Goal: Information Seeking & Learning: Learn about a topic

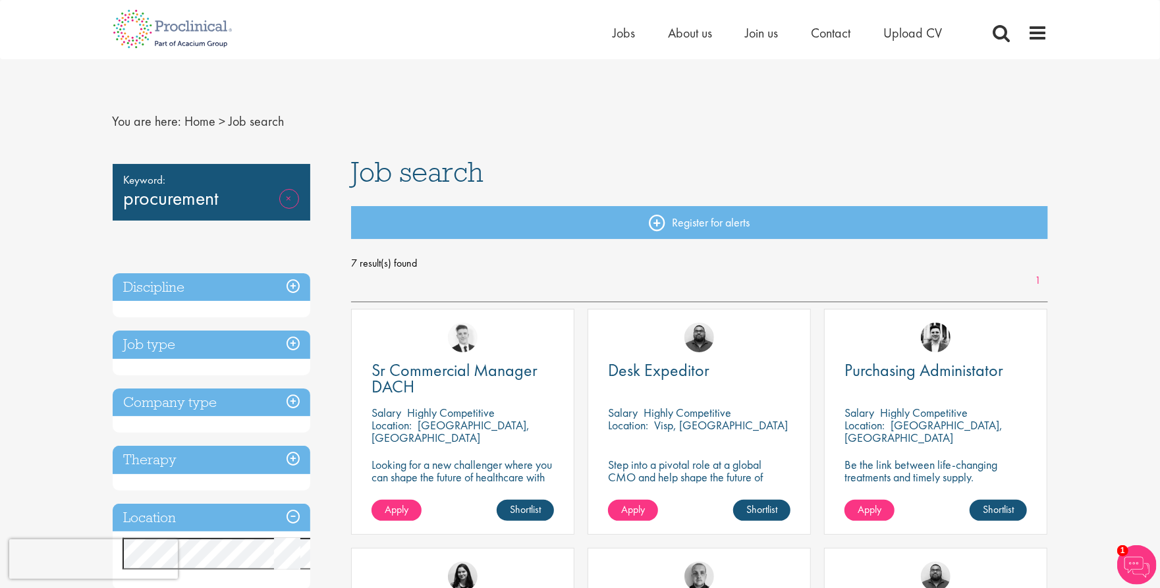
click at [299, 227] on link "Remove" at bounding box center [289, 208] width 20 height 38
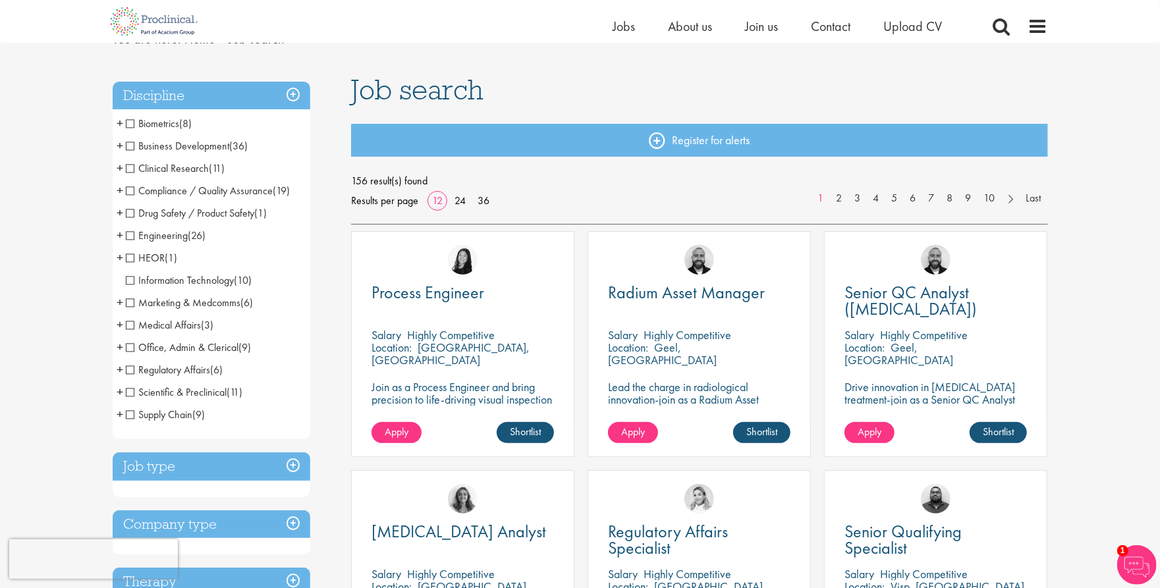
scroll to position [67, 0]
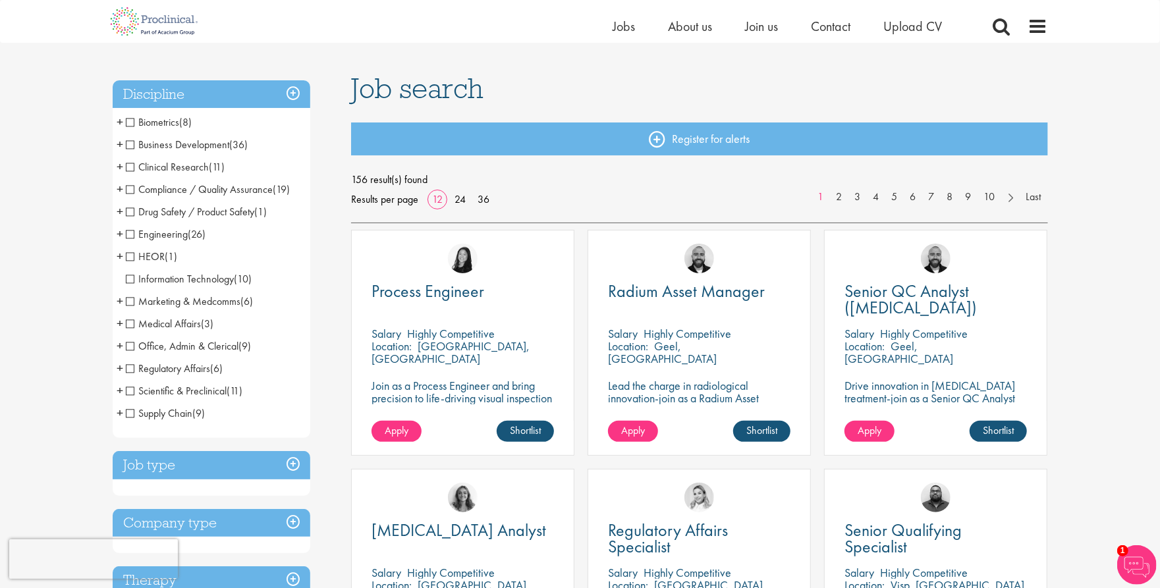
click at [165, 420] on span "Supply Chain" at bounding box center [159, 413] width 67 height 14
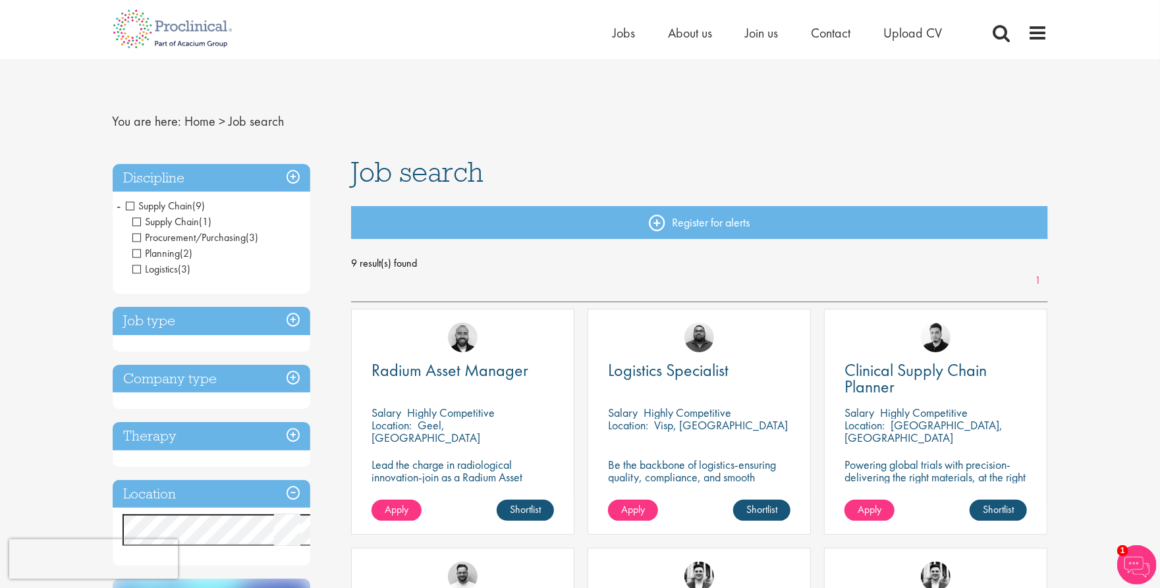
click at [135, 213] on span "Supply Chain" at bounding box center [159, 206] width 67 height 14
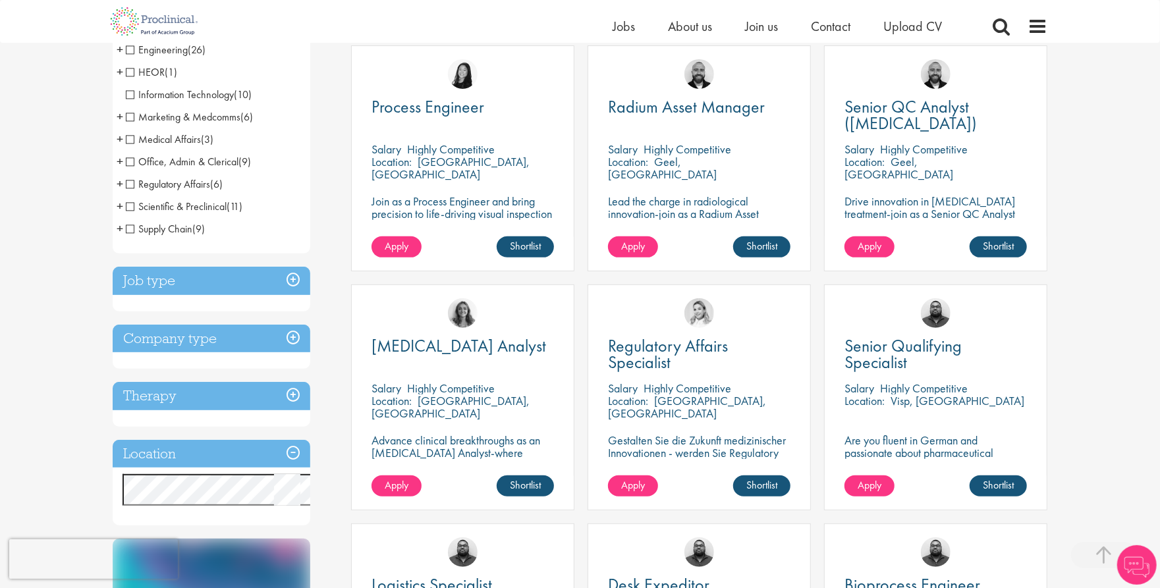
scroll to position [440, 0]
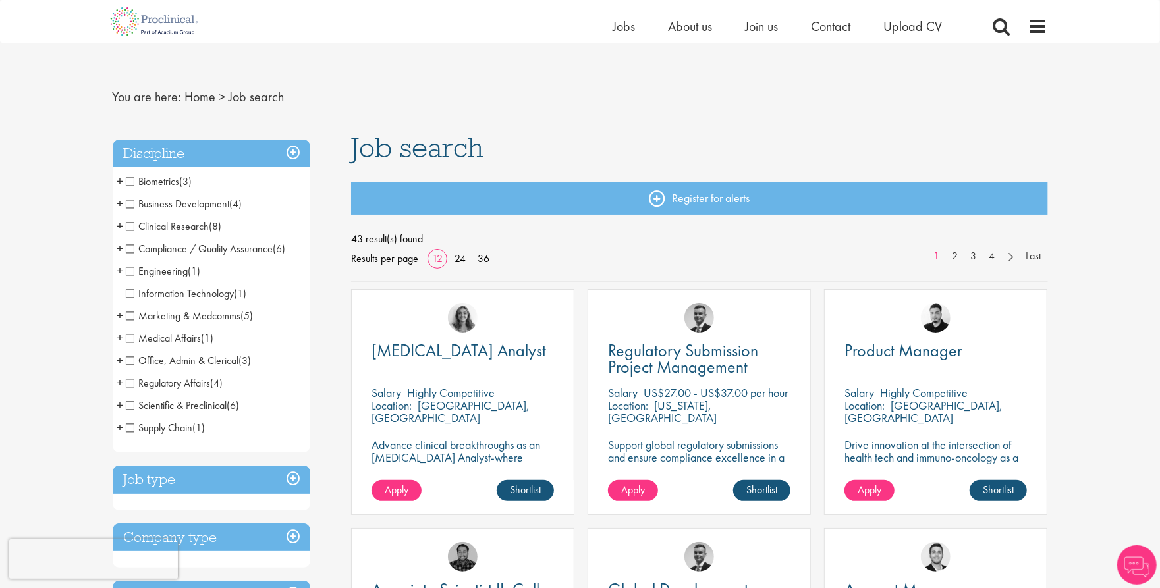
scroll to position [12, 0]
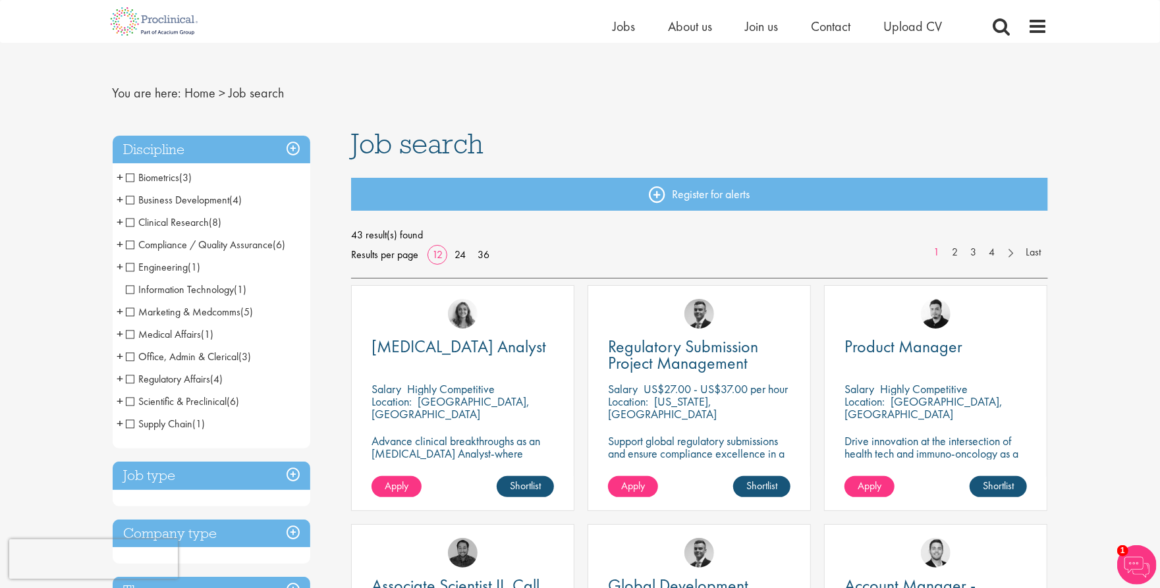
click at [130, 184] on span "Biometrics" at bounding box center [153, 178] width 54 height 14
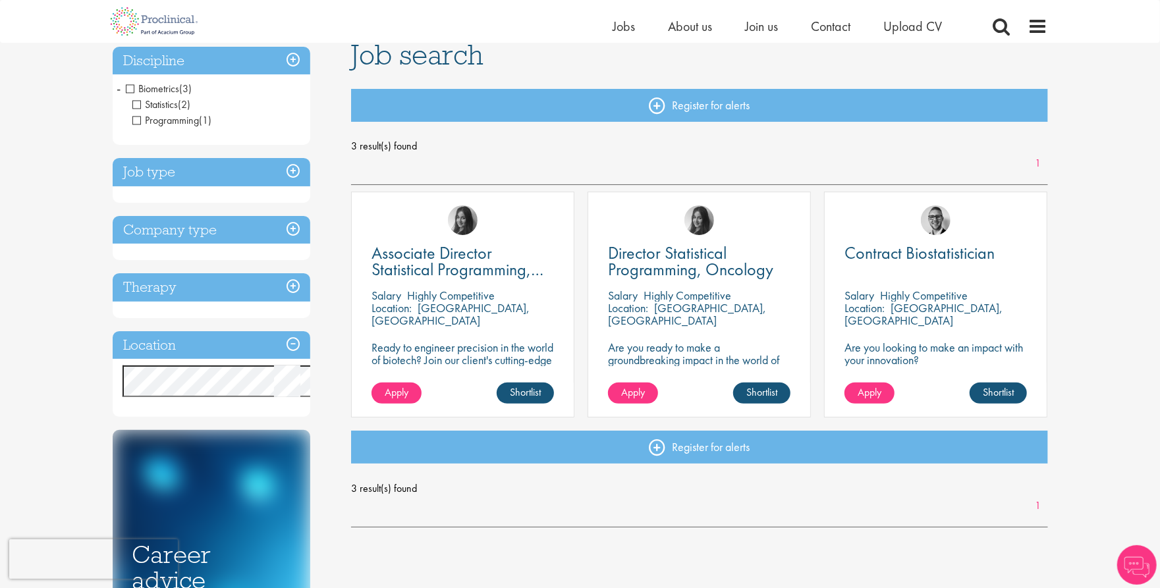
scroll to position [103, 0]
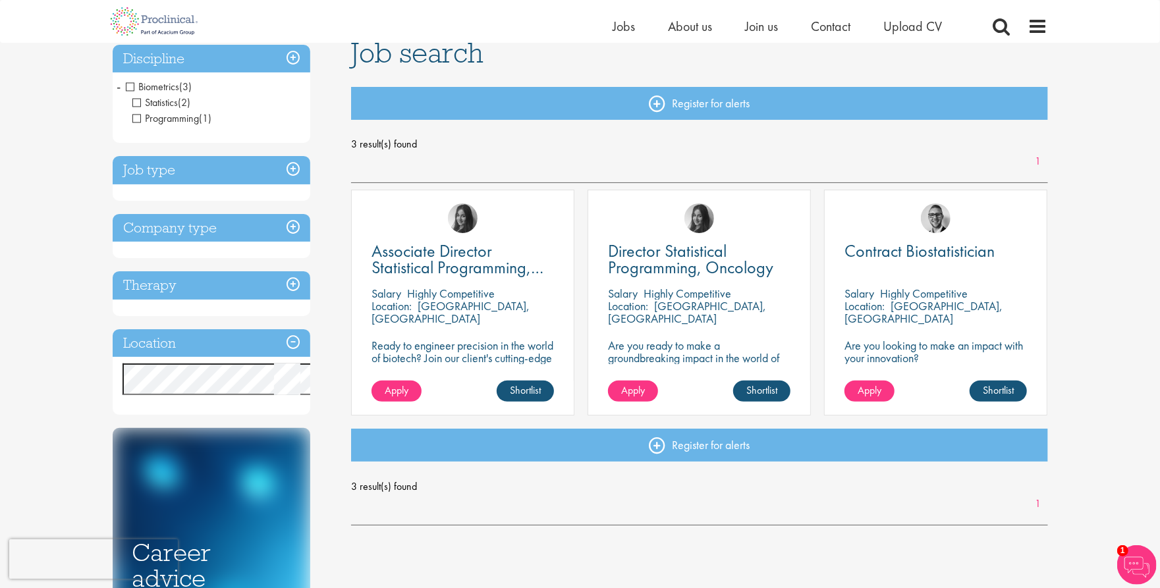
click at [136, 94] on span "Biometrics" at bounding box center [153, 87] width 54 height 14
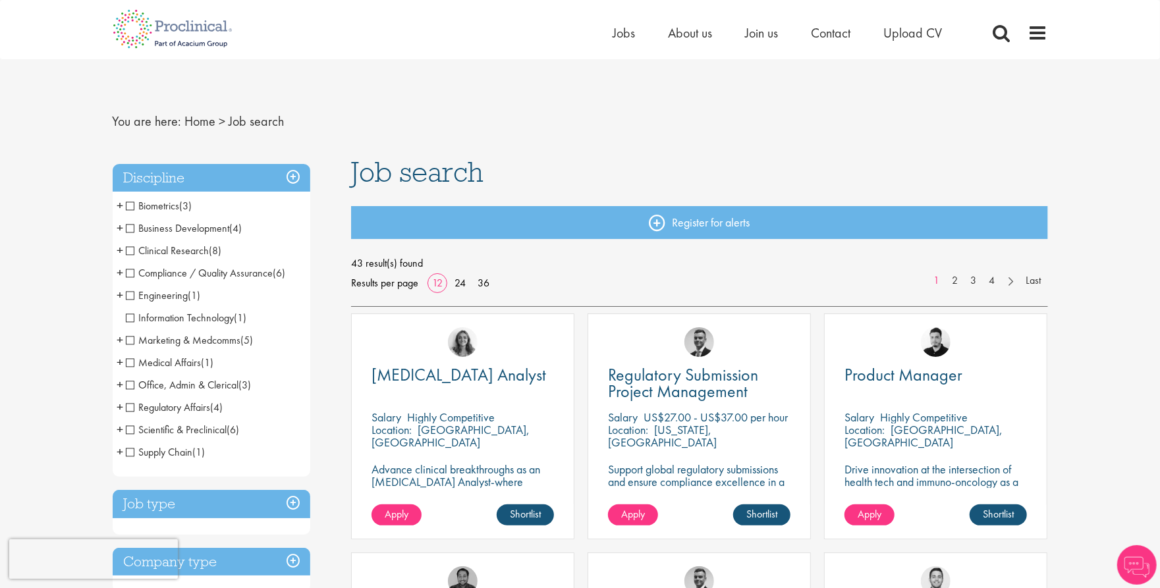
click at [135, 235] on span "Business Development" at bounding box center [178, 228] width 104 height 14
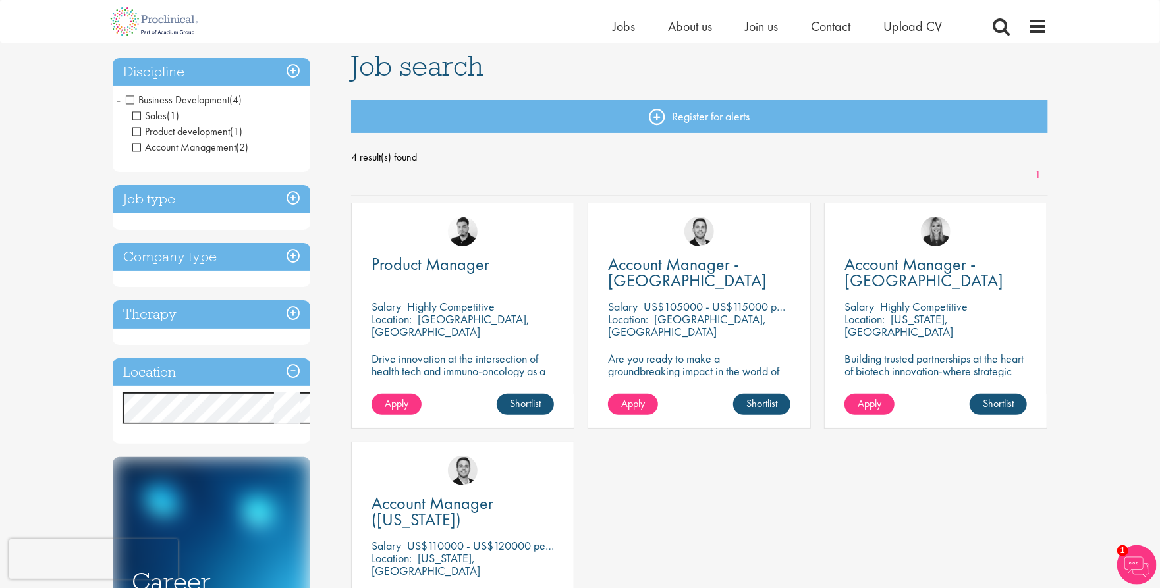
scroll to position [88, 0]
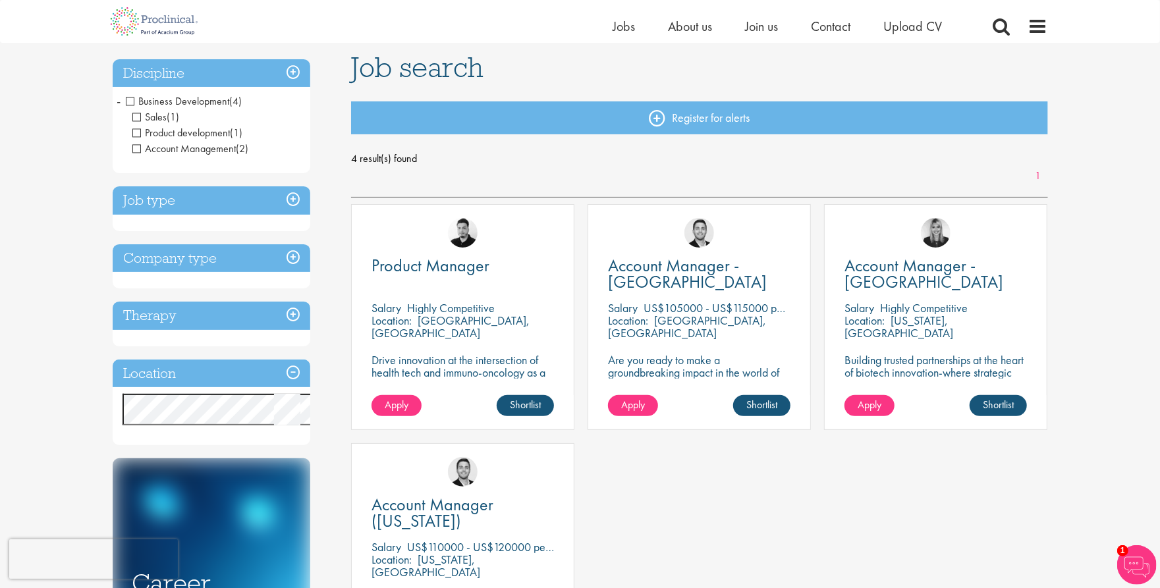
click at [136, 108] on span "Business Development" at bounding box center [178, 101] width 104 height 14
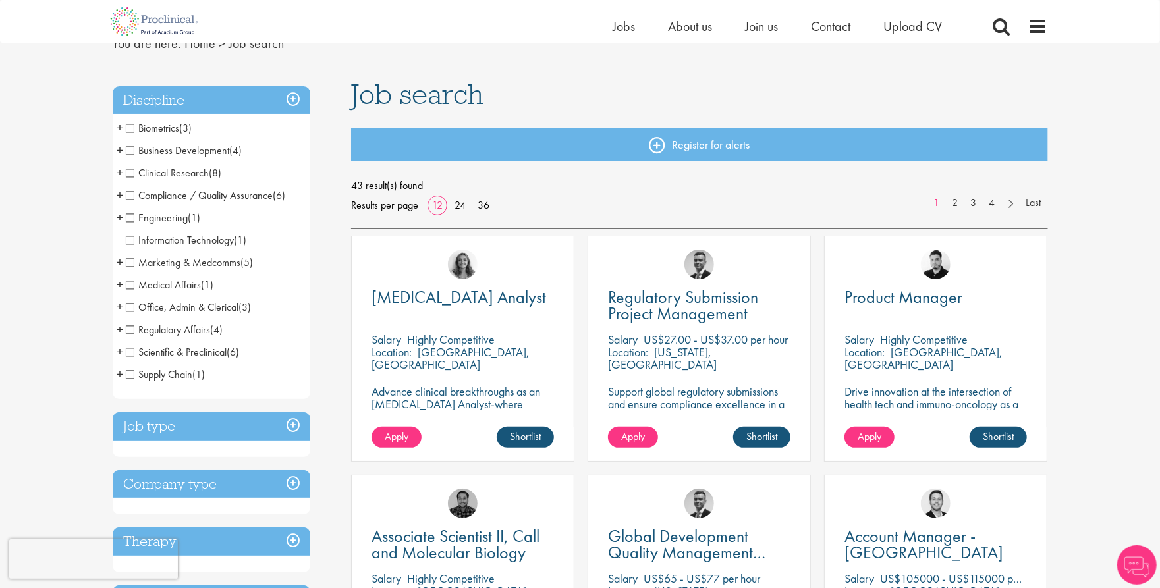
scroll to position [43, 0]
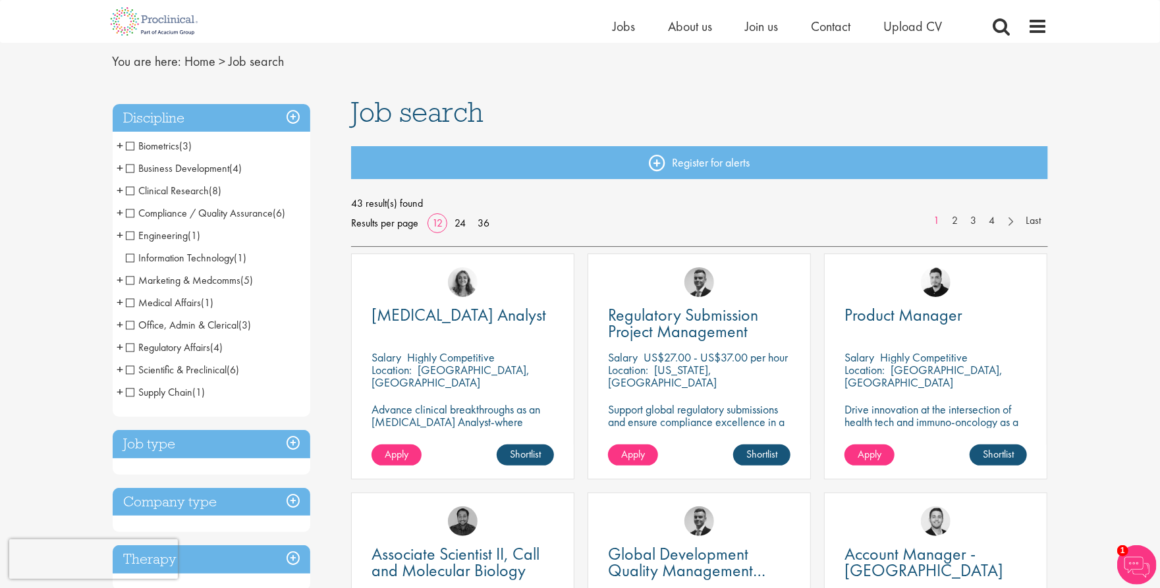
click at [136, 399] on span "Supply Chain" at bounding box center [159, 392] width 67 height 14
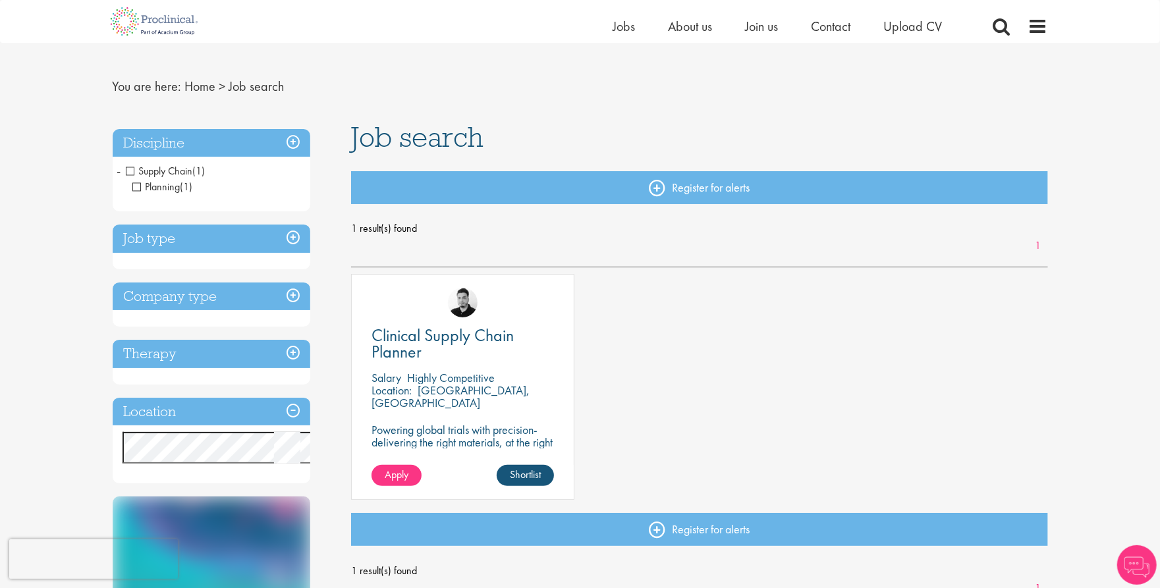
scroll to position [18, 0]
click at [136, 178] on span "Supply Chain" at bounding box center [159, 171] width 67 height 14
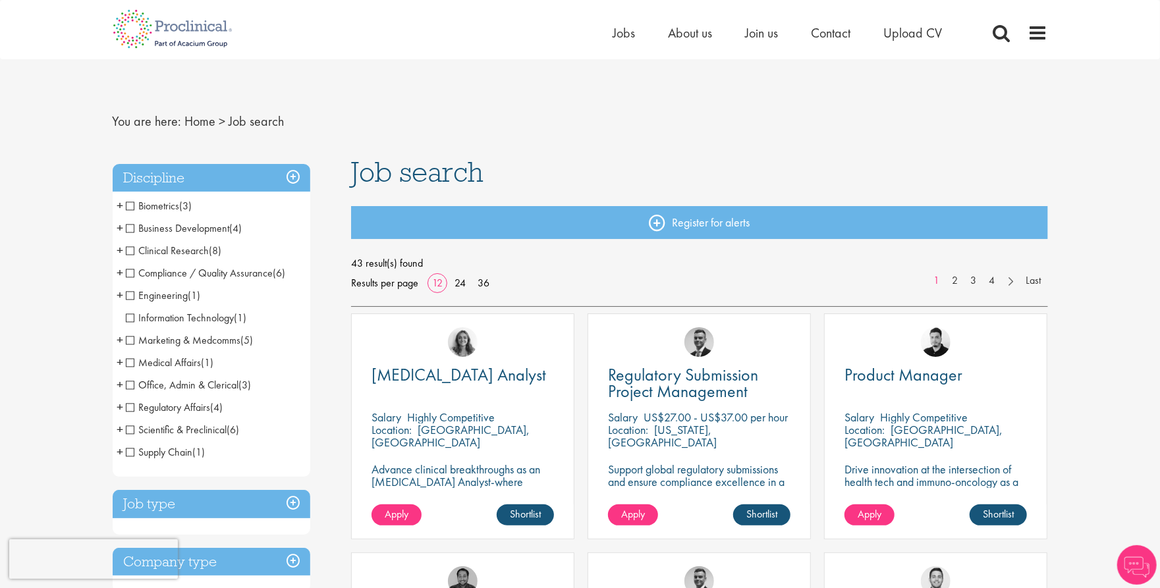
click at [177, 347] on span "Marketing & Medcomms" at bounding box center [183, 340] width 115 height 14
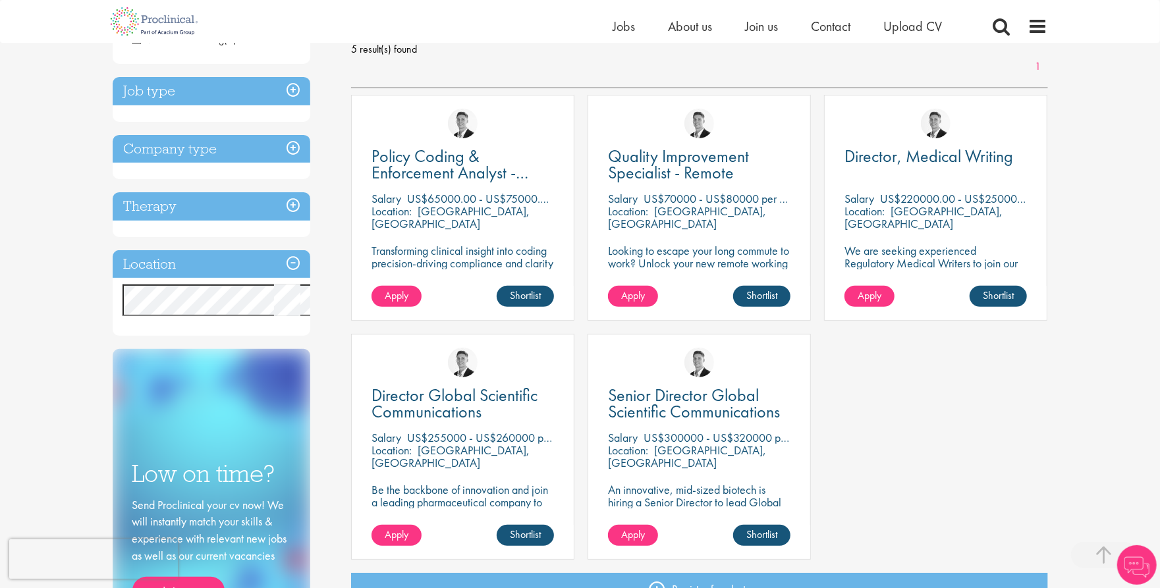
scroll to position [204, 0]
